Goal: Task Accomplishment & Management: Use online tool/utility

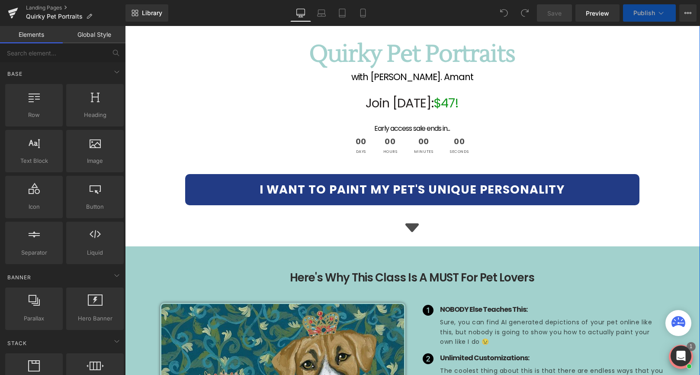
scroll to position [218, 0]
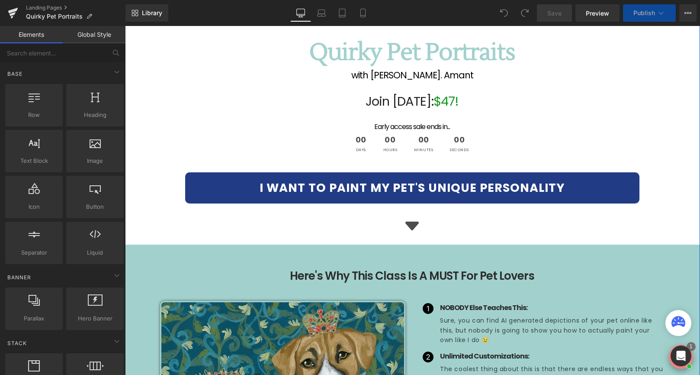
click at [457, 187] on span "I WANT TO PAINT MY PET'S UNIQUE PERSONALITY" at bounding box center [412, 188] width 305 height 16
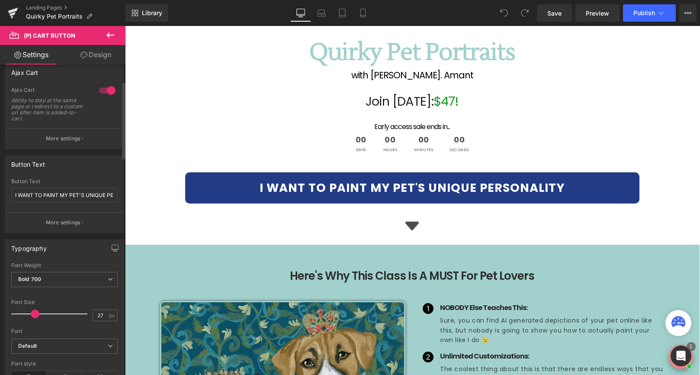
scroll to position [64, 0]
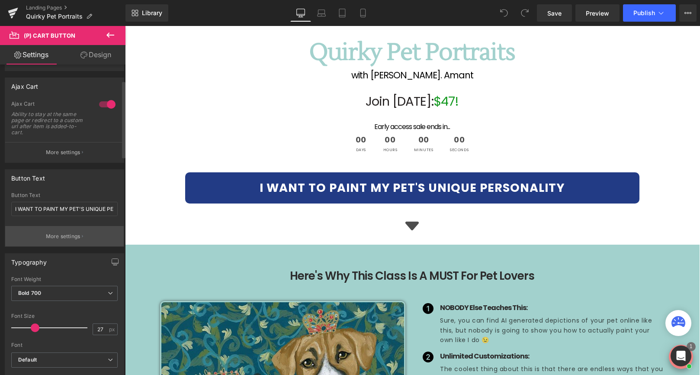
click at [69, 235] on p "More settings" at bounding box center [63, 236] width 35 height 8
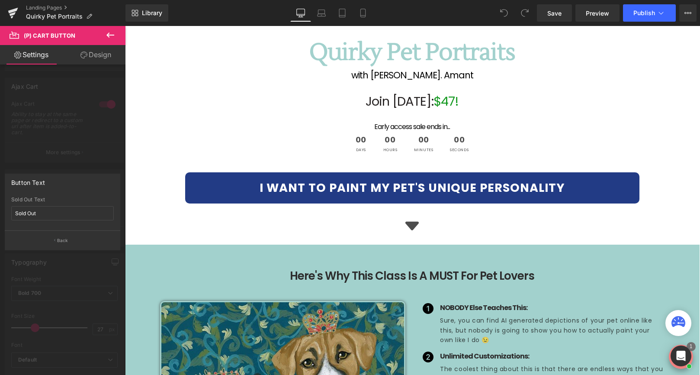
click at [80, 148] on div at bounding box center [62, 202] width 125 height 353
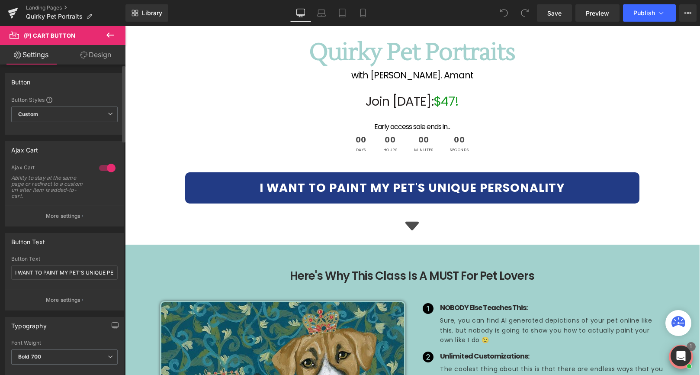
scroll to position [1, 0]
click at [65, 214] on p "More settings" at bounding box center [63, 215] width 35 height 8
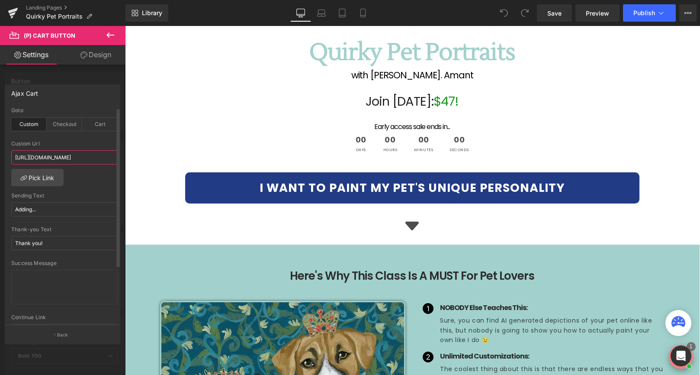
click at [67, 155] on input "https://letsgetartsy.com/cart/46749860856026:1?discount=QUIRKY20OFF" at bounding box center [64, 157] width 106 height 14
click at [63, 159] on input "https://letsgetartsy.com/cart/46749860856026:1?discount=QUIRKY20OFF" at bounding box center [64, 157] width 106 height 14
drag, startPoint x: 84, startPoint y: 157, endPoint x: 5, endPoint y: 154, distance: 79.2
click at [5, 154] on div "Ajax Cart custom Goto Custom Checkout Cart https://letsgetartsy.com/cart/467498…" at bounding box center [63, 204] width 116 height 241
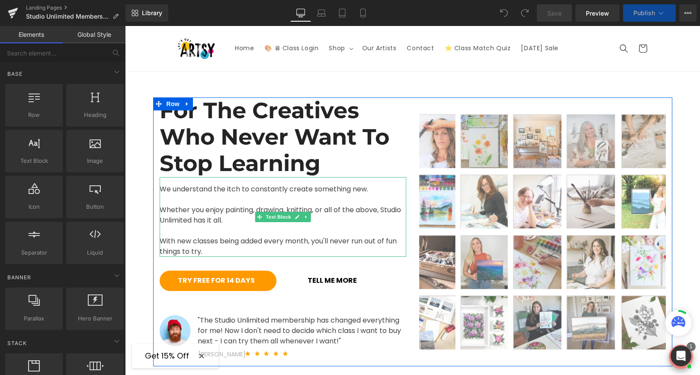
select select "6 Month Membership"
select select "12 Month Membership"
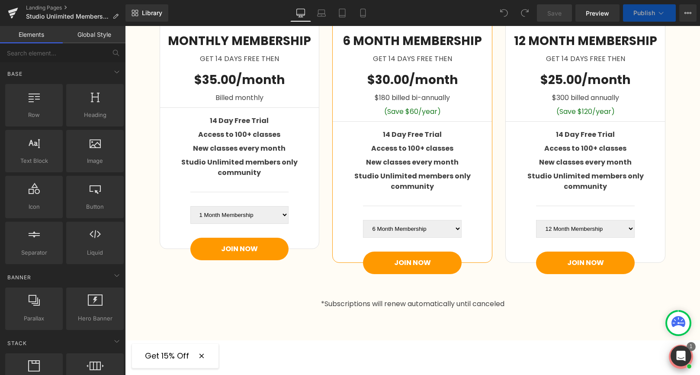
scroll to position [1423, 0]
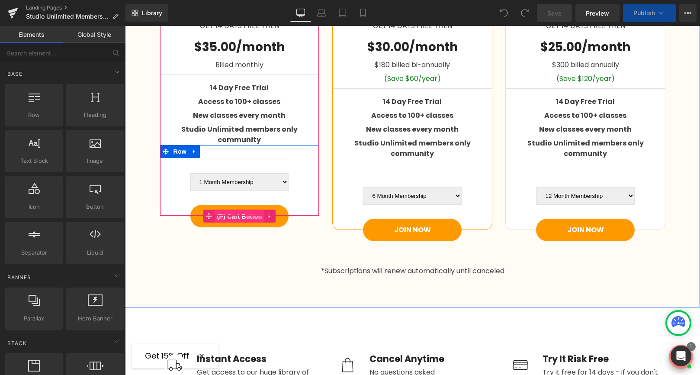
click at [242, 210] on span "(P) Cart Button" at bounding box center [239, 216] width 49 height 13
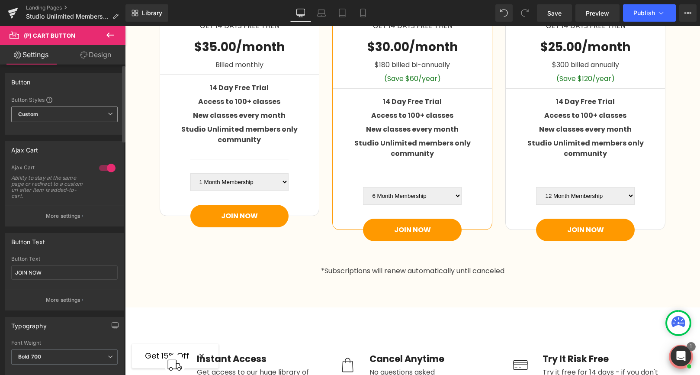
click at [74, 119] on span "Custom Setup Global Style" at bounding box center [64, 114] width 106 height 16
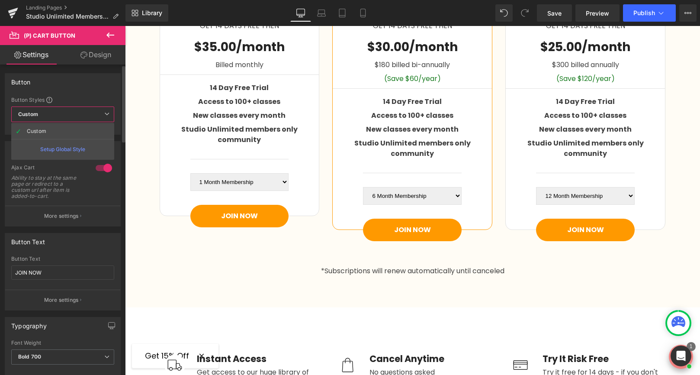
click at [90, 92] on div "Button Button Styles Custom Custom Setup Global Style Custom Setup Global Style…" at bounding box center [63, 103] width 116 height 61
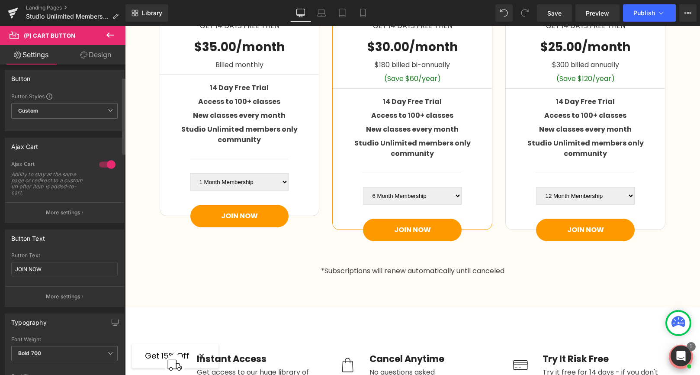
scroll to position [0, 0]
click at [71, 112] on span "Custom Setup Global Style" at bounding box center [64, 114] width 106 height 16
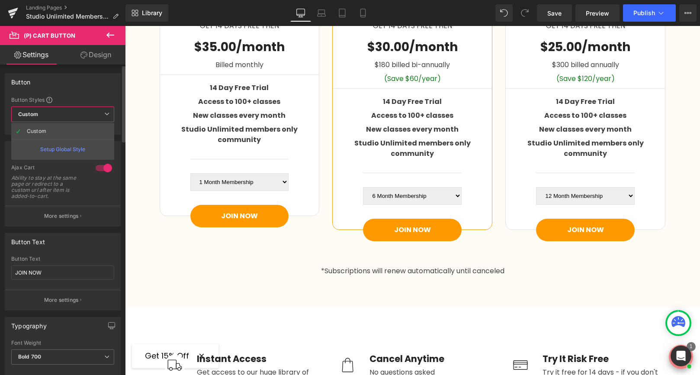
click at [65, 150] on div "Setup Global Style" at bounding box center [62, 149] width 103 height 20
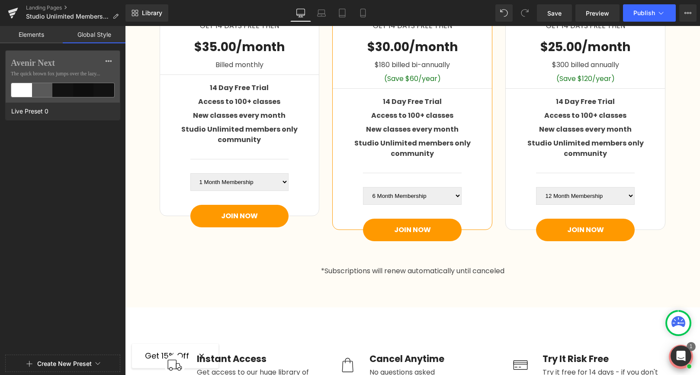
click at [36, 37] on link "Elements" at bounding box center [31, 34] width 63 height 17
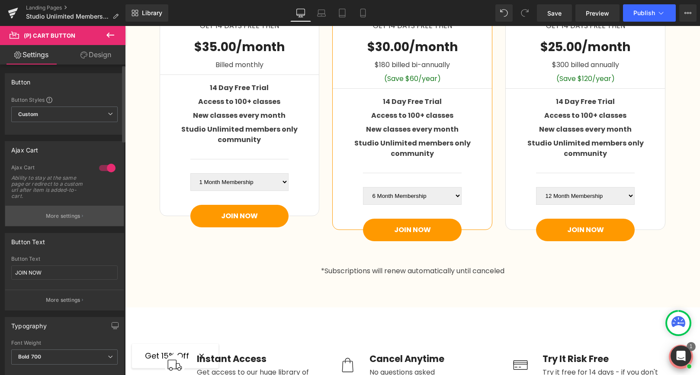
click at [65, 216] on p "More settings" at bounding box center [63, 216] width 35 height 8
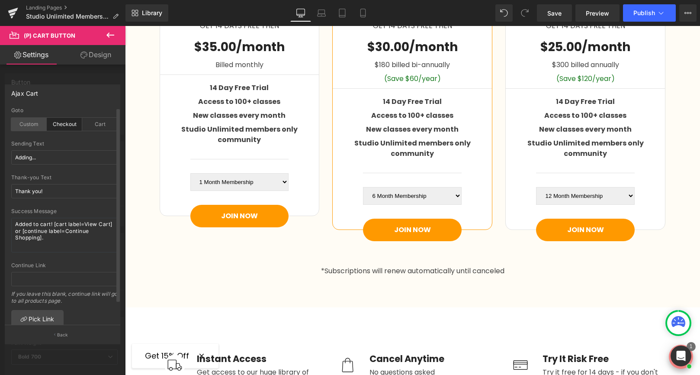
click at [26, 128] on div "Custom" at bounding box center [28, 124] width 35 height 13
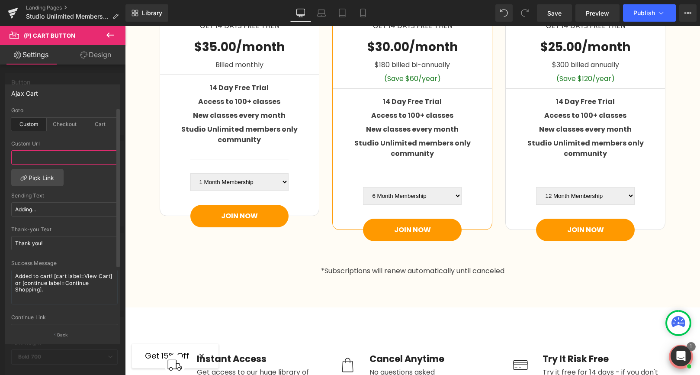
click at [43, 154] on input "text" at bounding box center [64, 157] width 106 height 14
paste input "[URL][DOMAIN_NAME]"
type input "[URL][DOMAIN_NAME]"
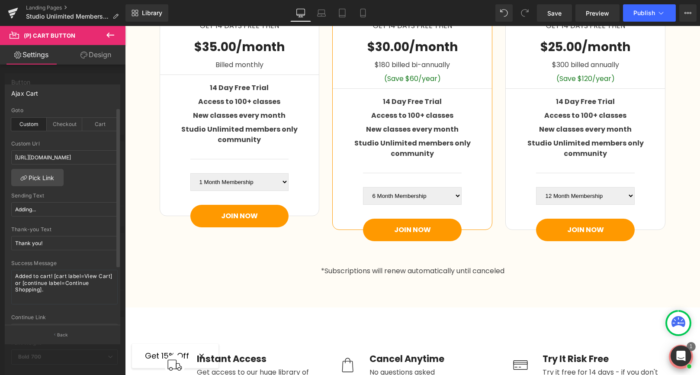
click at [84, 179] on div "checkout Goto Custom Checkout Cart Custom Url [URL][DOMAIN_NAME] Pick Link Addi…" at bounding box center [64, 216] width 119 height 218
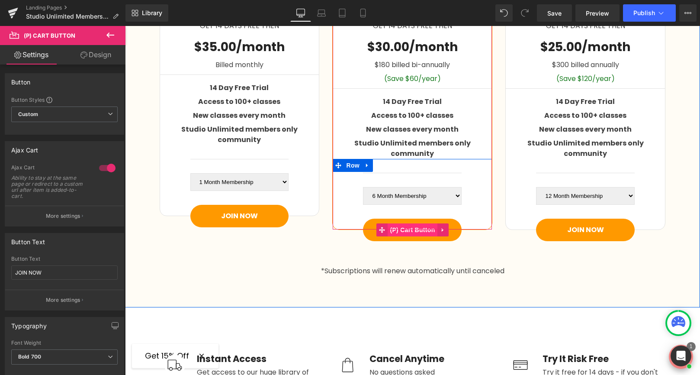
click at [419, 223] on span "(P) Cart Button" at bounding box center [412, 229] width 49 height 13
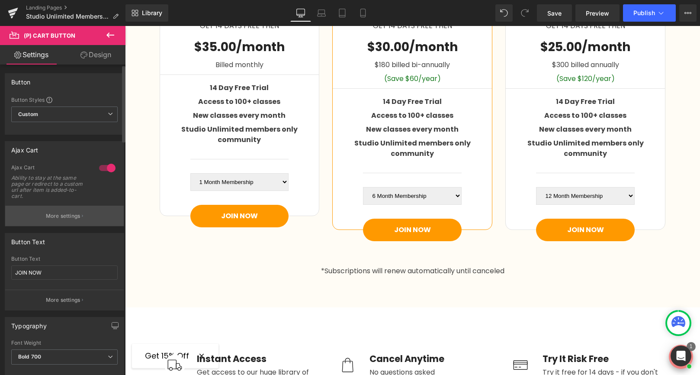
click at [73, 217] on p "More settings" at bounding box center [63, 216] width 35 height 8
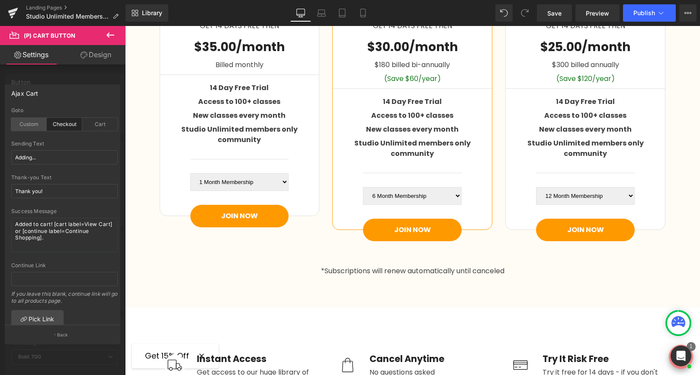
click at [32, 125] on div "Custom" at bounding box center [28, 124] width 35 height 13
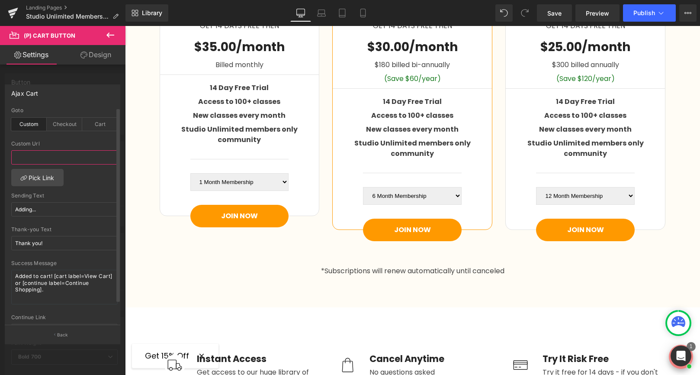
click at [44, 154] on input "text" at bounding box center [64, 157] width 106 height 14
paste input "[URL][DOMAIN_NAME]"
type input "[URL][DOMAIN_NAME]"
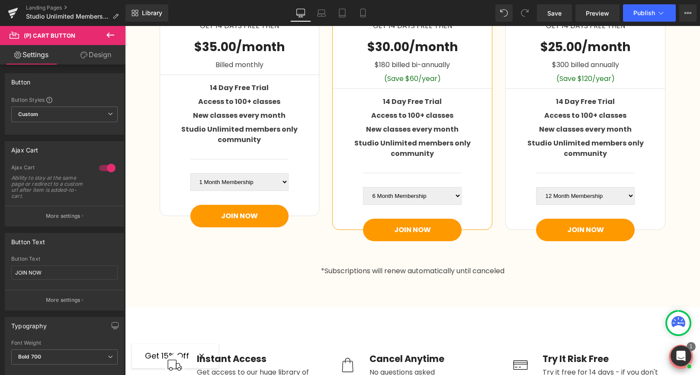
click at [107, 34] on icon at bounding box center [110, 34] width 8 height 5
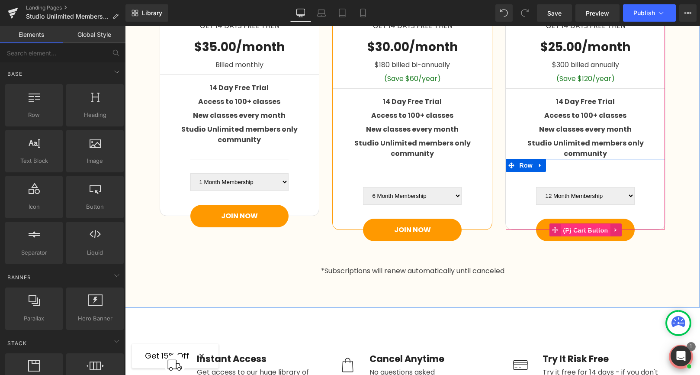
click at [591, 224] on span "(P) Cart Button" at bounding box center [585, 230] width 49 height 13
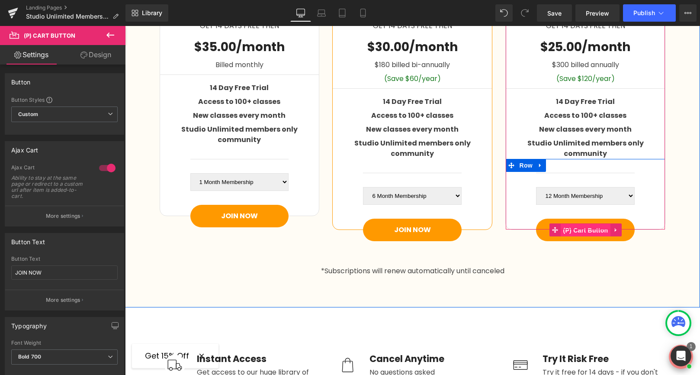
click at [591, 224] on span "(P) Cart Button" at bounding box center [585, 230] width 49 height 13
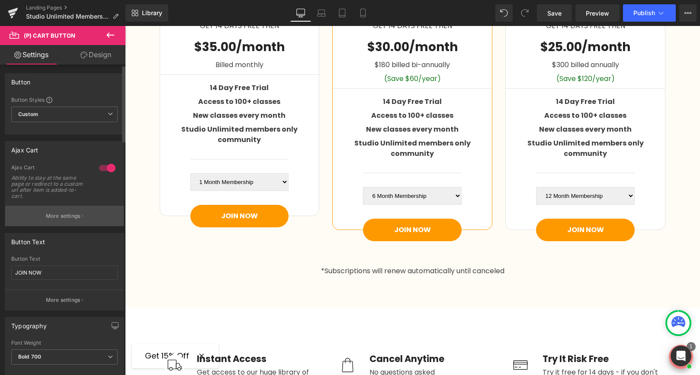
click at [55, 222] on button "More settings" at bounding box center [64, 216] width 119 height 20
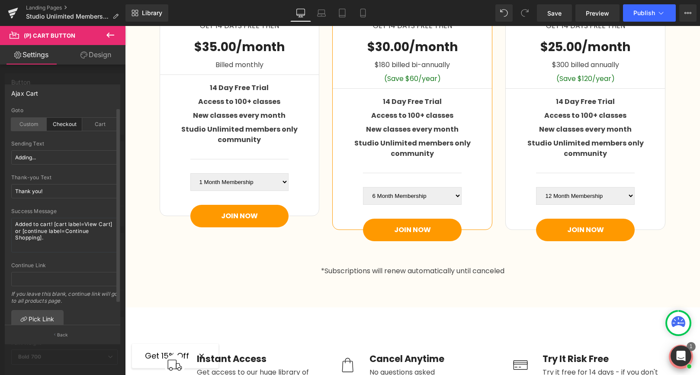
click at [30, 124] on div "Custom" at bounding box center [28, 124] width 35 height 13
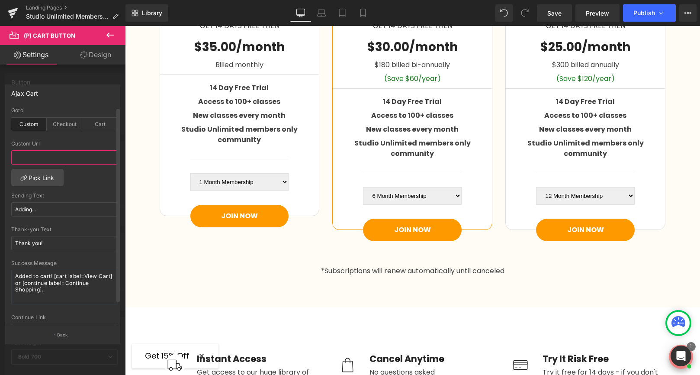
click at [48, 158] on input "text" at bounding box center [64, 157] width 106 height 14
paste input "[URL][DOMAIN_NAME]"
type input "[URL][DOMAIN_NAME]"
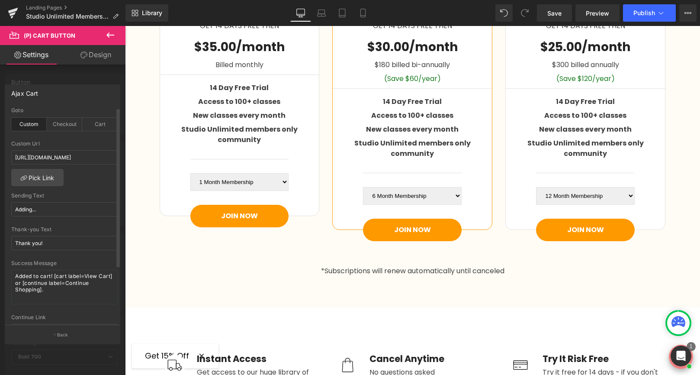
click at [80, 180] on div "checkout Goto Custom Checkout Cart Custom Url [URL][DOMAIN_NAME] Pick Link Addi…" at bounding box center [64, 216] width 119 height 218
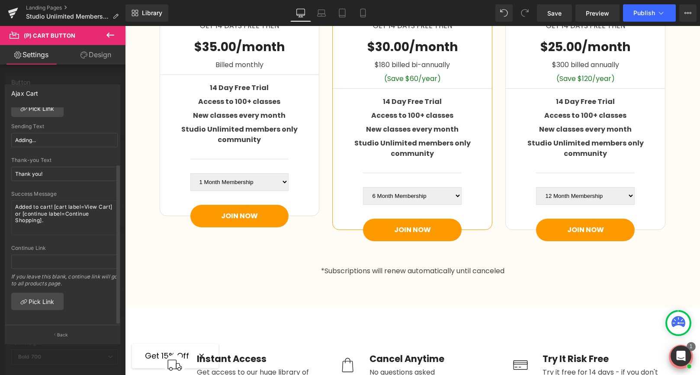
scroll to position [74, 0]
click at [108, 36] on icon at bounding box center [110, 34] width 8 height 5
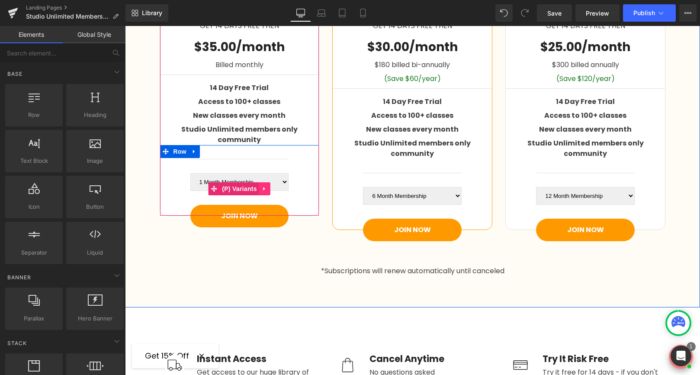
click at [264, 187] on icon at bounding box center [265, 189] width 2 height 4
click at [273, 182] on link at bounding box center [270, 188] width 11 height 13
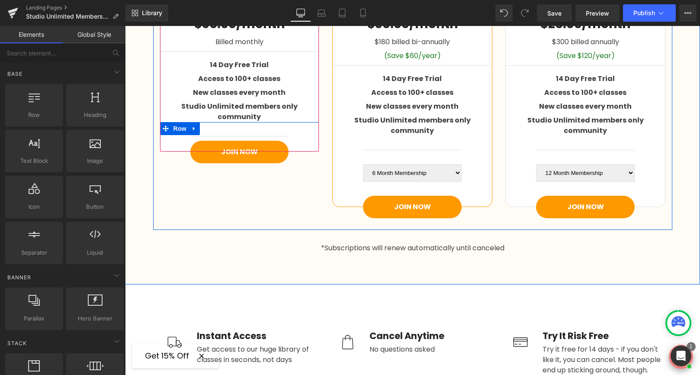
scroll to position [1400, 0]
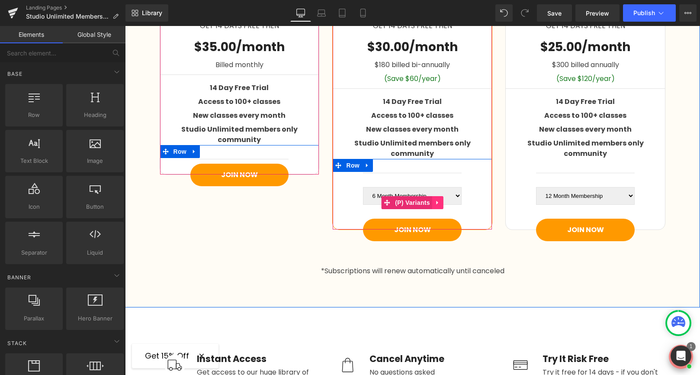
click at [437, 201] on icon at bounding box center [438, 203] width 2 height 4
click at [444, 199] on icon at bounding box center [443, 202] width 6 height 6
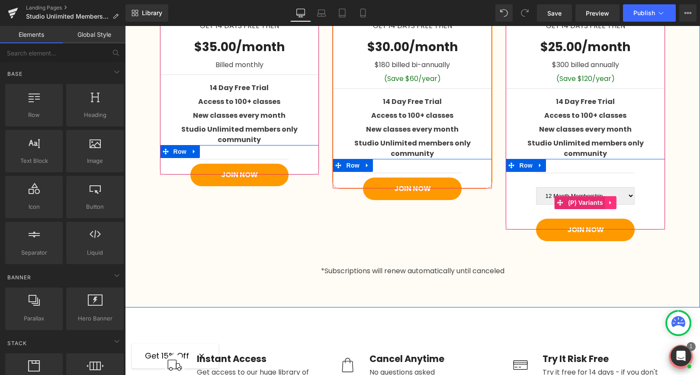
click at [611, 199] on icon at bounding box center [611, 202] width 6 height 6
click at [615, 199] on icon at bounding box center [617, 202] width 6 height 6
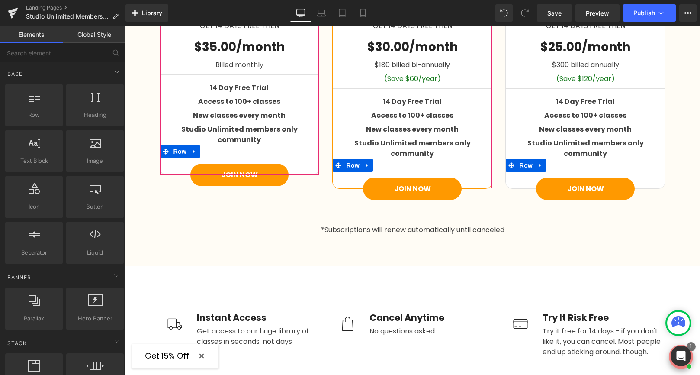
click at [662, 229] on div "Endless Creativity, Right At Your Fingertips! Heading Row Once you're enrolled …" at bounding box center [412, 59] width 575 height 415
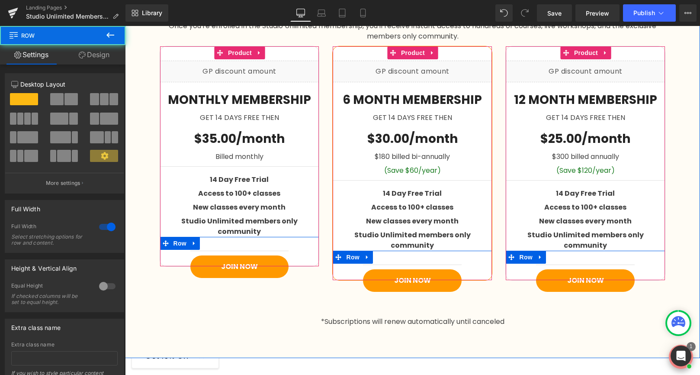
scroll to position [1303, 0]
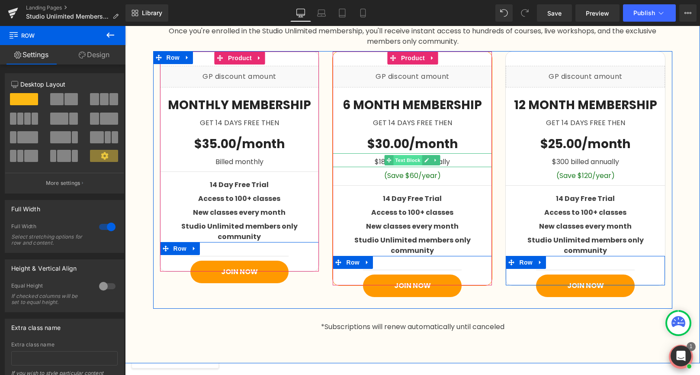
click at [405, 161] on span "Text Block" at bounding box center [408, 160] width 29 height 10
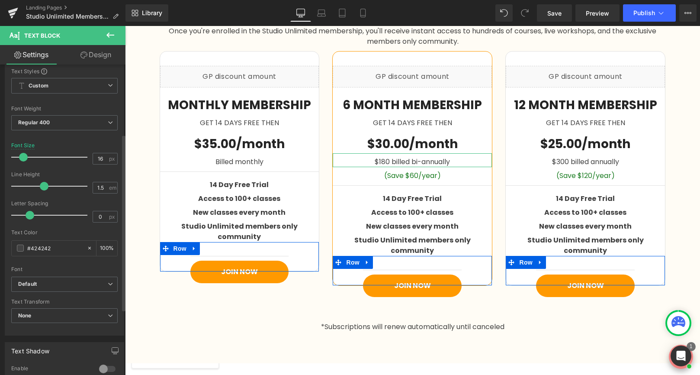
scroll to position [0, 0]
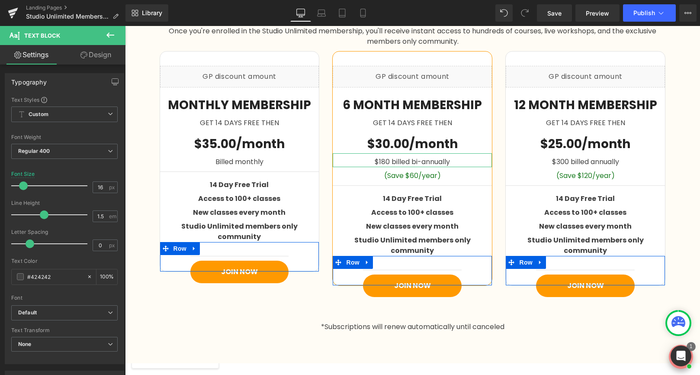
click at [94, 54] on link "Design" at bounding box center [95, 54] width 63 height 19
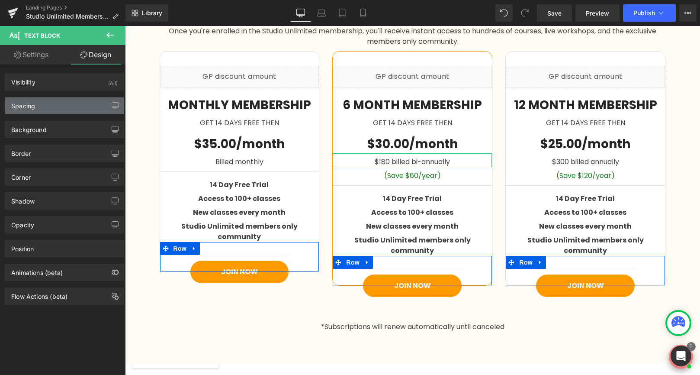
click at [50, 106] on div "Spacing" at bounding box center [64, 105] width 119 height 16
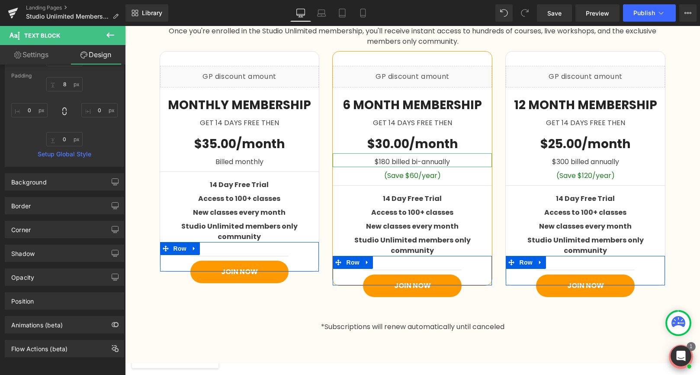
scroll to position [129, 0]
click at [51, 301] on div "Position" at bounding box center [64, 300] width 119 height 16
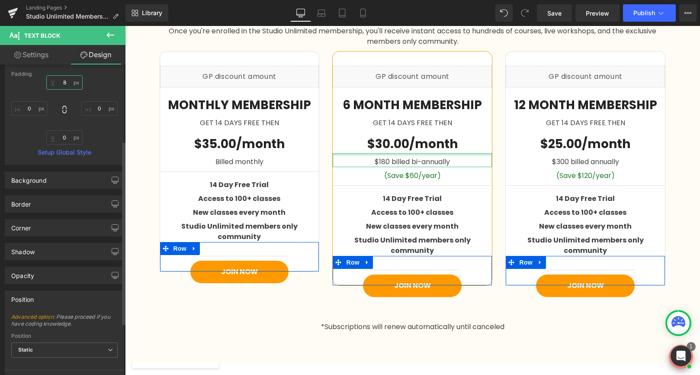
click at [69, 81] on input "8" at bounding box center [64, 82] width 36 height 14
type input "0"
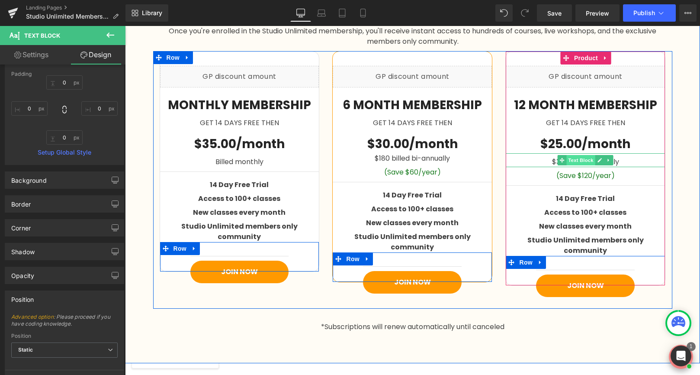
click at [576, 160] on span "Text Block" at bounding box center [581, 160] width 29 height 10
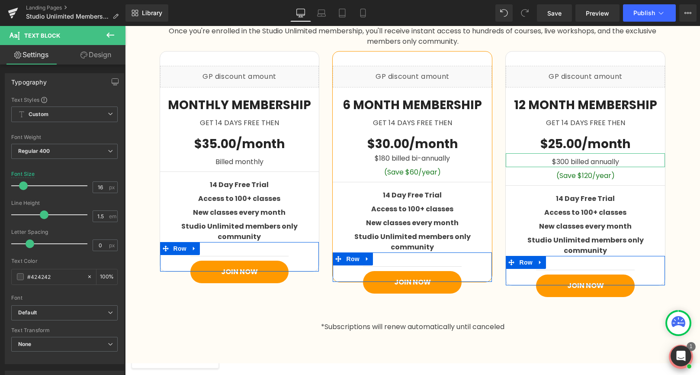
click at [93, 54] on link "Design" at bounding box center [95, 54] width 63 height 19
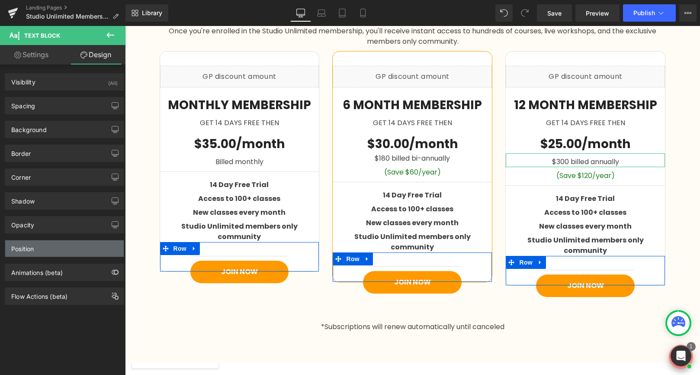
click at [56, 255] on div "Position" at bounding box center [64, 248] width 119 height 16
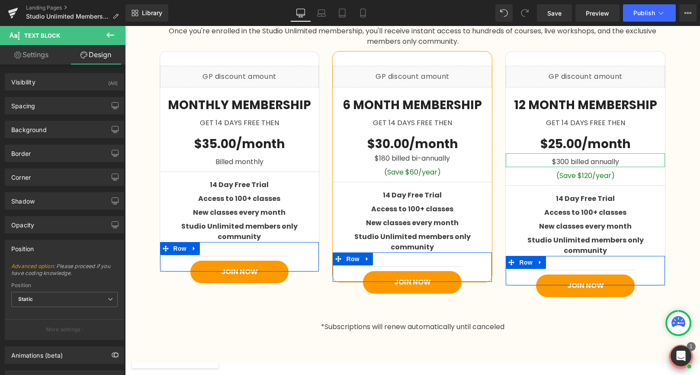
scroll to position [37, 0]
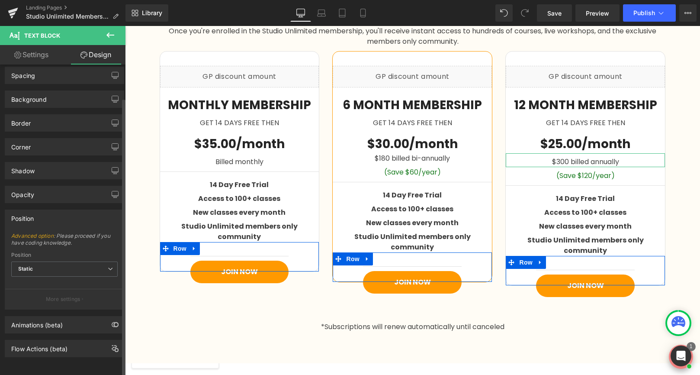
click at [33, 210] on div "Position" at bounding box center [22, 216] width 22 height 12
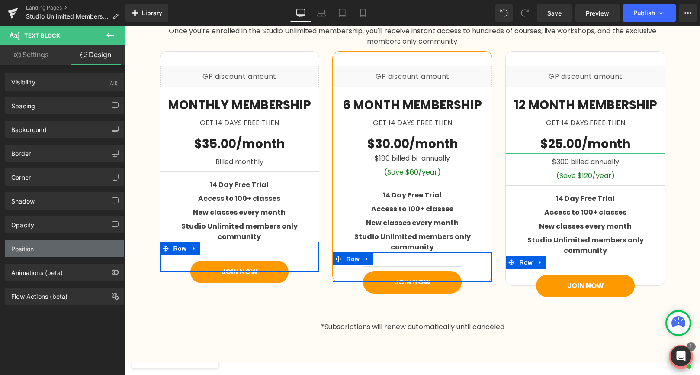
click at [36, 251] on div "Position" at bounding box center [64, 248] width 119 height 16
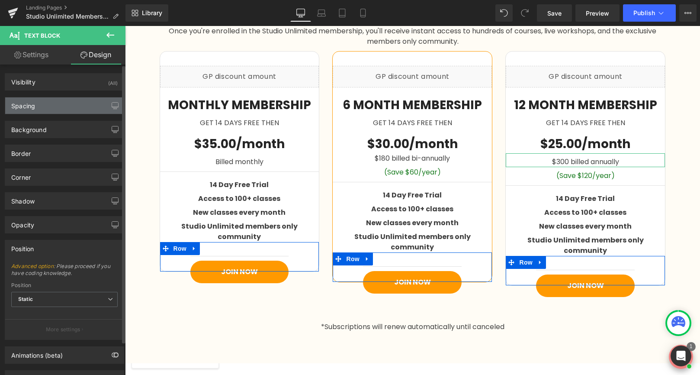
click at [45, 109] on div "Spacing" at bounding box center [64, 105] width 119 height 16
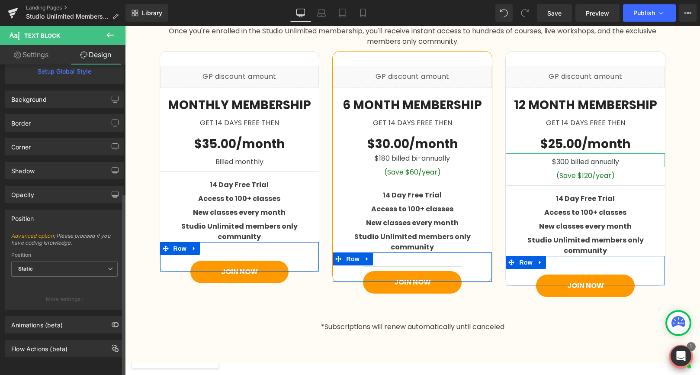
scroll to position [216, 0]
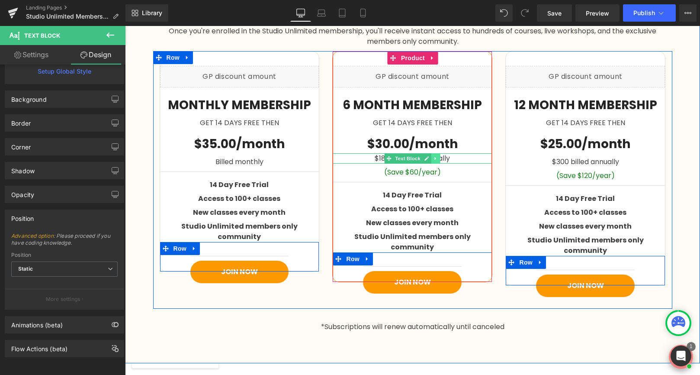
click at [435, 158] on icon at bounding box center [435, 158] width 1 height 3
click at [432, 160] on icon at bounding box center [431, 158] width 5 height 5
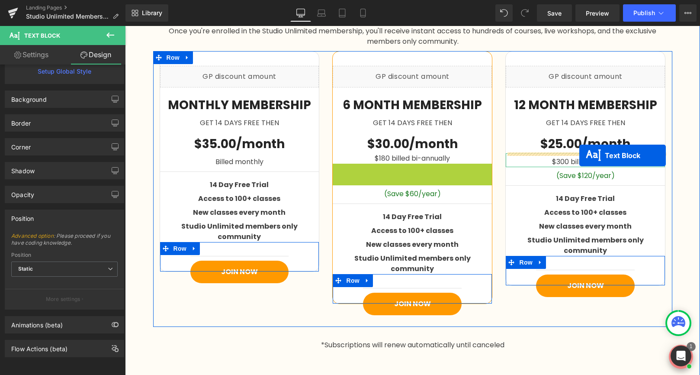
drag, startPoint x: 390, startPoint y: 168, endPoint x: 579, endPoint y: 155, distance: 190.0
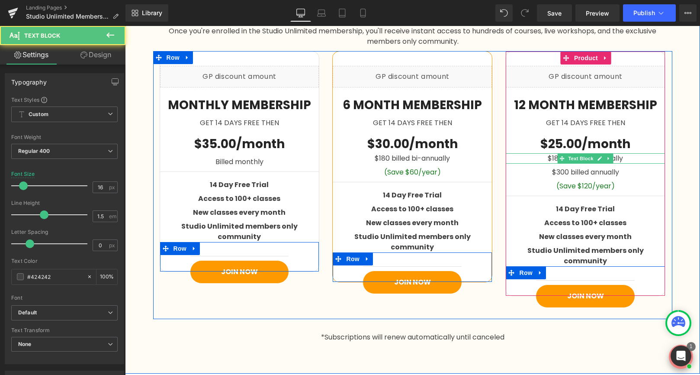
click at [554, 157] on div "$180 billed bi-annually" at bounding box center [585, 158] width 159 height 10
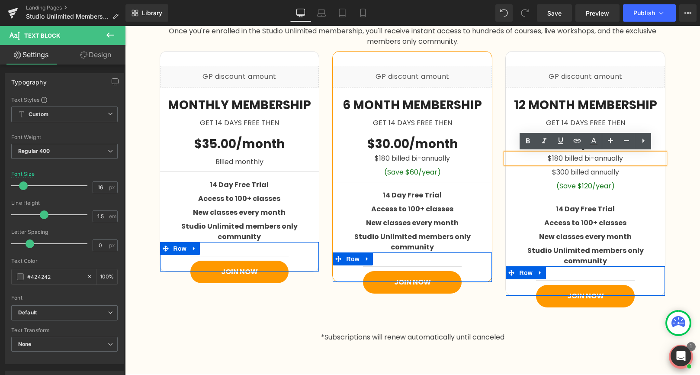
click at [557, 157] on div "$180 billed bi-annually" at bounding box center [585, 158] width 159 height 10
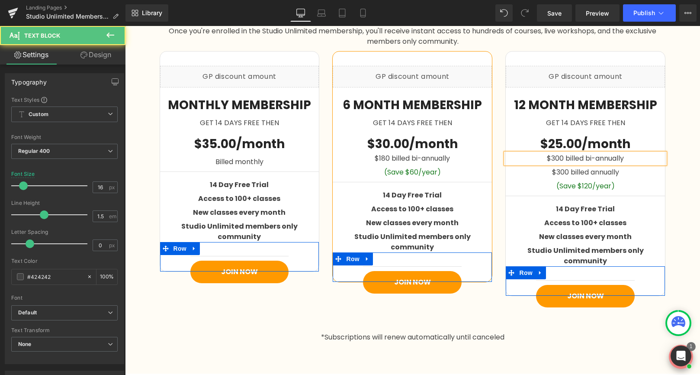
click at [595, 158] on div "$300 billed bi-annually" at bounding box center [585, 158] width 159 height 10
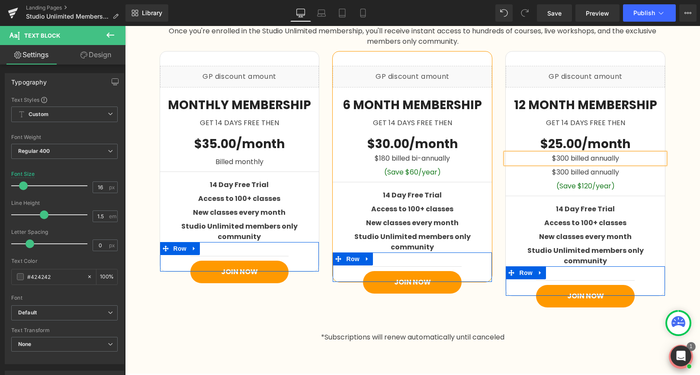
click at [681, 177] on div "Endless Creativity, Right At Your Fingertips! Heading Row Once you're enrolled …" at bounding box center [412, 157] width 575 height 380
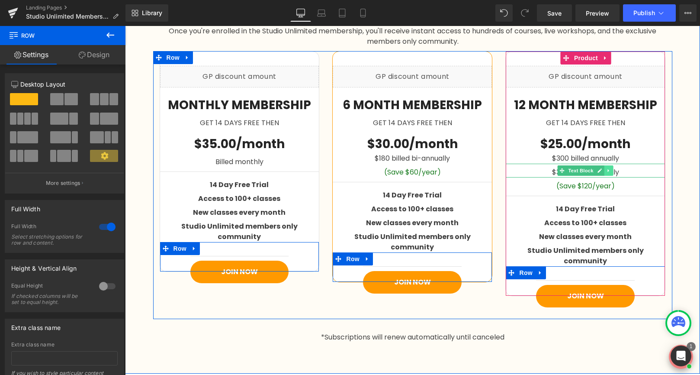
click at [612, 173] on link at bounding box center [608, 170] width 9 height 10
click at [612, 170] on icon at bounding box center [613, 170] width 5 height 5
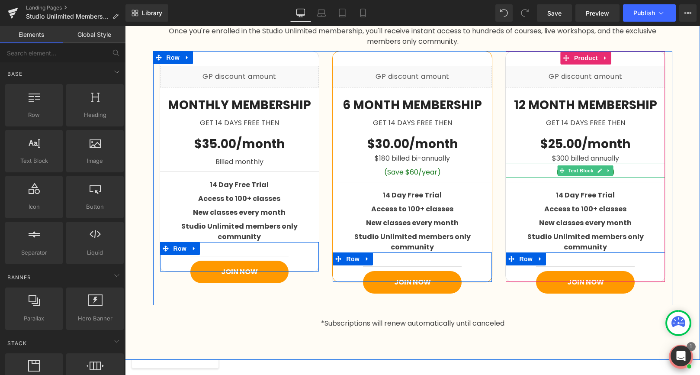
click at [550, 171] on div "(Save $120/year)" at bounding box center [585, 171] width 159 height 14
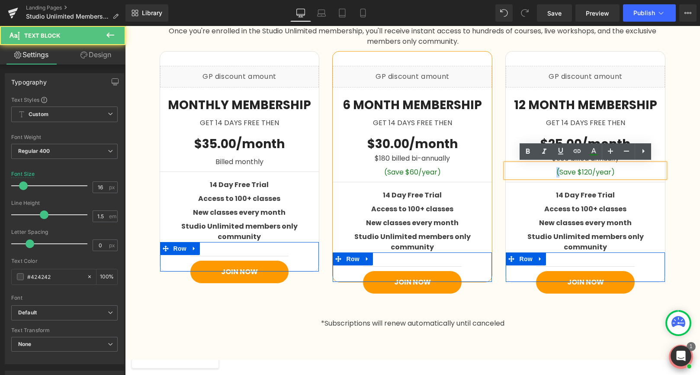
click at [550, 171] on div "(Save $120/year)" at bounding box center [585, 171] width 159 height 14
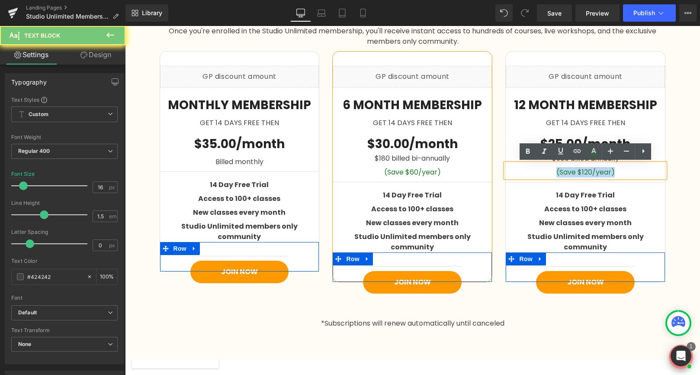
click at [550, 171] on div "(Save $120/year)" at bounding box center [585, 171] width 159 height 14
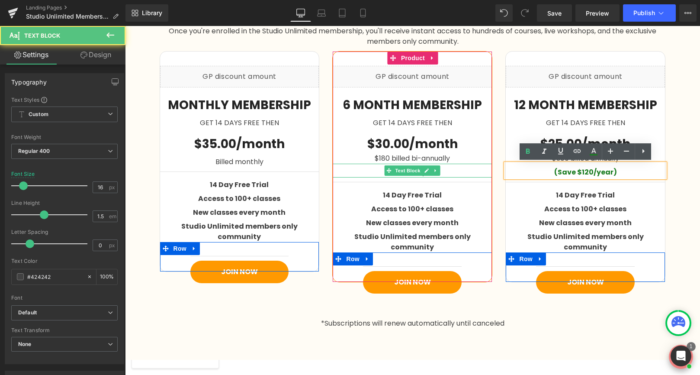
click at [382, 170] on div "(Save $60/year)" at bounding box center [412, 171] width 159 height 14
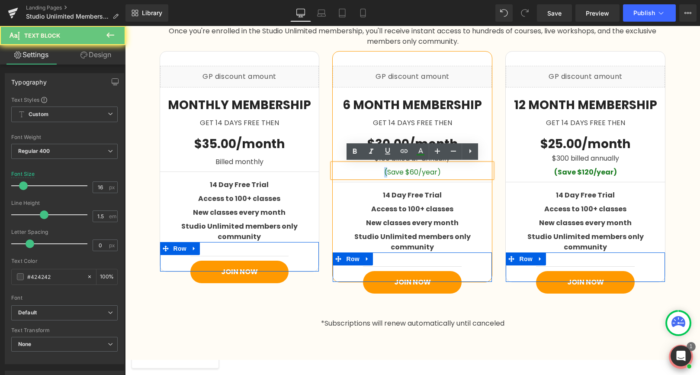
click at [382, 170] on div "(Save $60/year)" at bounding box center [412, 171] width 159 height 14
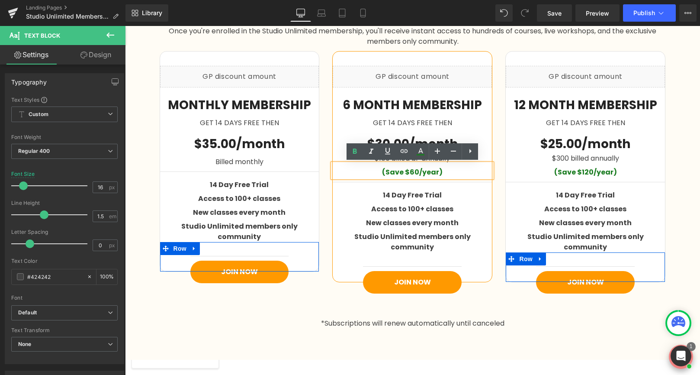
click at [125, 26] on div at bounding box center [125, 26] width 0 height 0
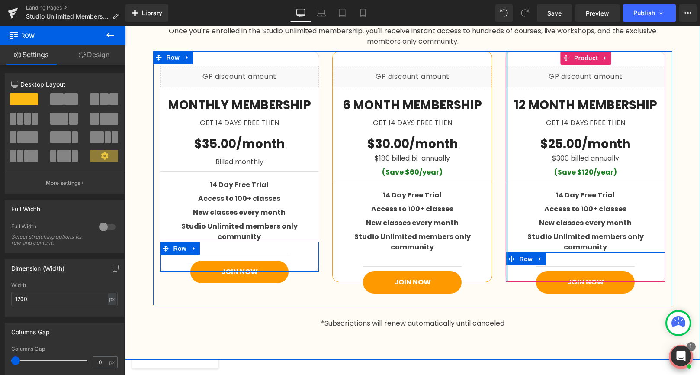
click at [504, 185] on div "$300.00 Save $-299.00 (P) Price Liquid 12 MONTH MEMBERSHIP Text Block GET 14 DA…" at bounding box center [585, 166] width 173 height 231
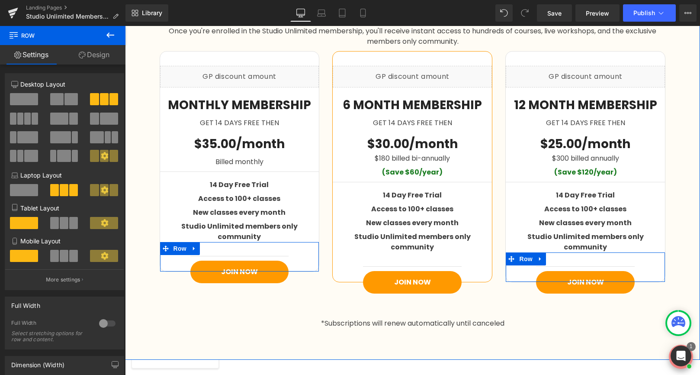
click at [617, 326] on div "Endless Creativity, Right At Your Fingertips! Heading Row Once you're enrolled …" at bounding box center [412, 154] width 575 height 411
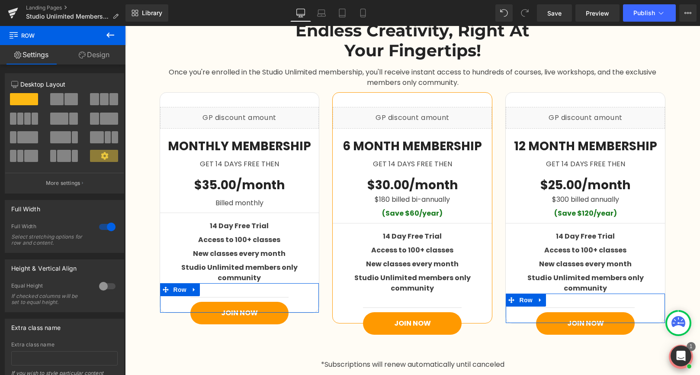
scroll to position [1260, 0]
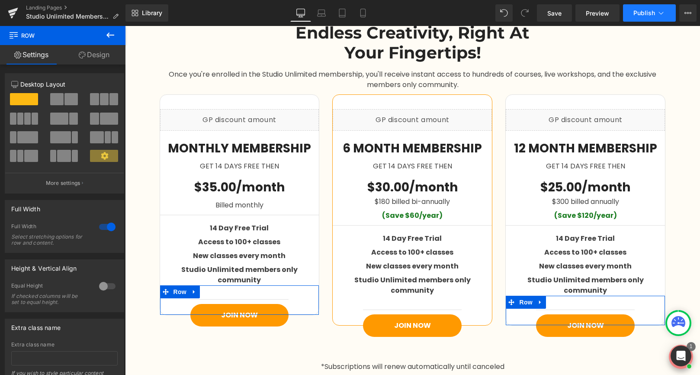
click at [642, 14] on span "Publish" at bounding box center [644, 13] width 22 height 7
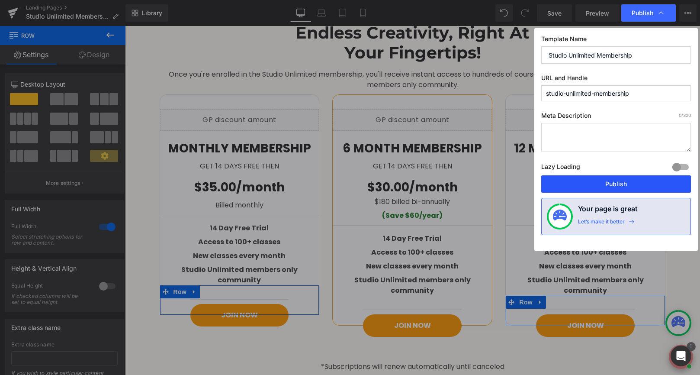
drag, startPoint x: 605, startPoint y: 186, endPoint x: 421, endPoint y: 174, distance: 184.8
click at [605, 186] on button "Publish" at bounding box center [616, 183] width 150 height 17
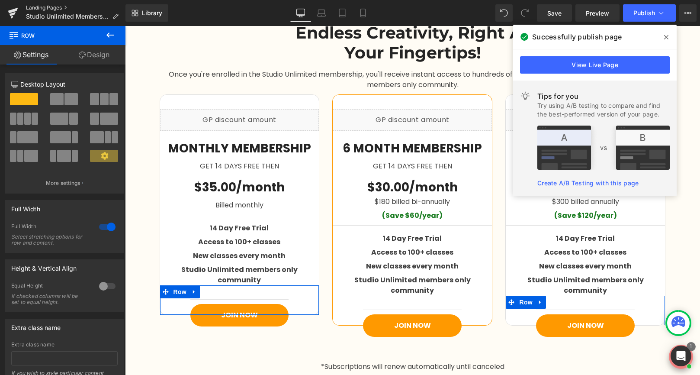
click at [57, 6] on link "Landing Pages" at bounding box center [76, 7] width 100 height 7
